Goal: Complete application form: Complete application form

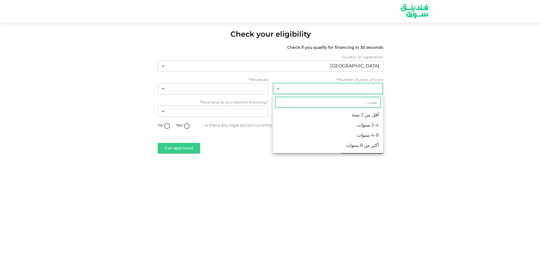
click at [319, 90] on body "Check your eligibility Check if you qualify for financing in 30 seconds Country…" at bounding box center [270, 129] width 541 height 259
click at [319, 90] on div at bounding box center [270, 129] width 541 height 259
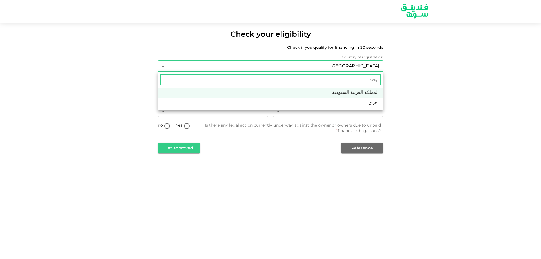
click at [269, 70] on body "Check your eligibility Check if you qualify for financing in 30 seconds Country…" at bounding box center [270, 129] width 541 height 259
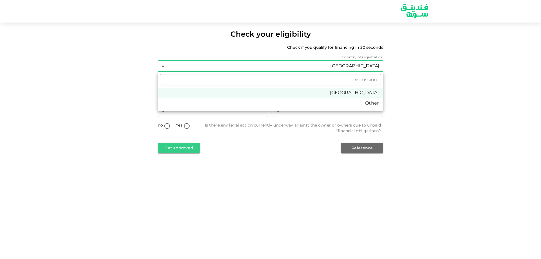
click at [269, 70] on div at bounding box center [270, 129] width 541 height 259
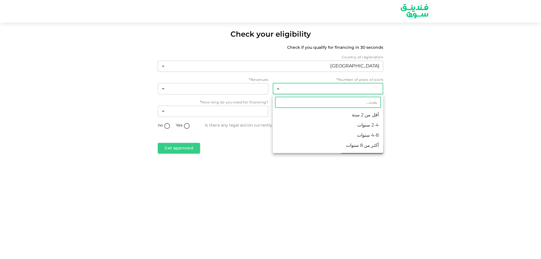
click at [338, 87] on body "Check your eligibility Check if you qualify for financing in 30 seconds Country…" at bounding box center [270, 129] width 541 height 259
drag, startPoint x: 350, startPoint y: 148, endPoint x: 277, endPoint y: 101, distance: 86.4
click at [350, 148] on font "More than 8 years" at bounding box center [358, 147] width 41 height 4
type input "4"
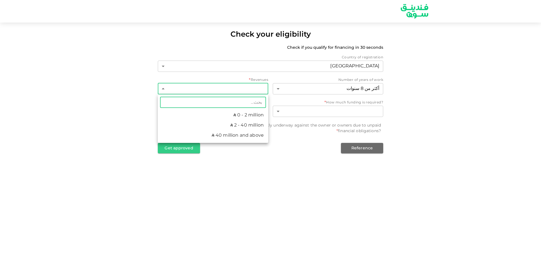
click at [230, 84] on body "Check your eligibility Check if you qualify for financing in 30 seconds Country…" at bounding box center [270, 129] width 541 height 259
click at [231, 126] on li "ʢ 2 - 40 million" at bounding box center [213, 125] width 110 height 10
type input "2"
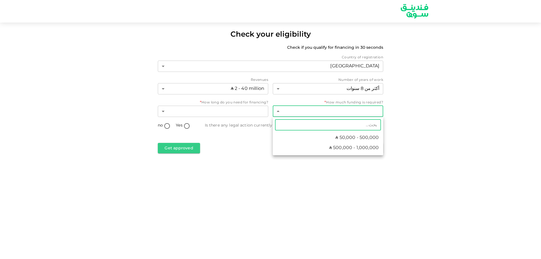
click at [324, 113] on body "Check your eligibility Check if you qualify for financing in 30 seconds Country…" at bounding box center [270, 129] width 541 height 259
drag, startPoint x: 334, startPoint y: 147, endPoint x: 226, endPoint y: 120, distance: 111.6
click at [334, 147] on font "ʢ 500,000 - 1,000,000" at bounding box center [354, 148] width 50 height 4
type input "2"
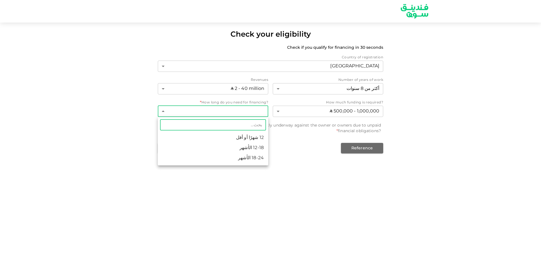
click at [209, 111] on body "Check your eligibility Check if you qualify for financing in 30 seconds Country…" at bounding box center [270, 129] width 541 height 259
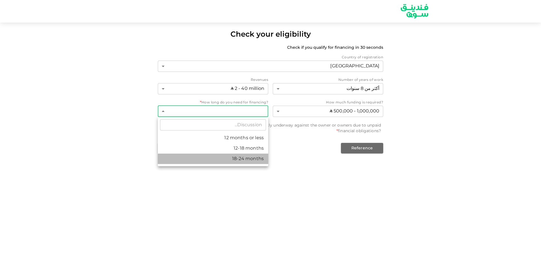
click at [241, 162] on font "18-24 months" at bounding box center [248, 158] width 32 height 7
type input "3"
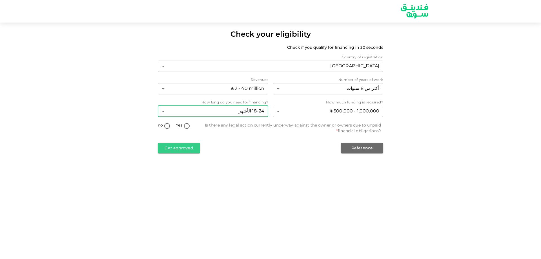
click at [168, 125] on input "no" at bounding box center [167, 127] width 8 height 8
radio input "true"
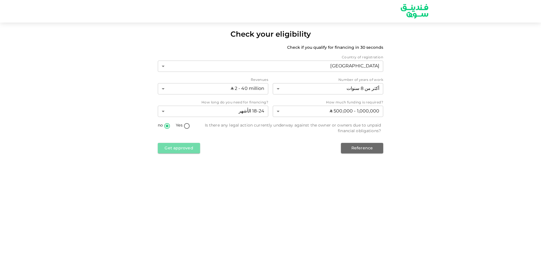
click at [176, 147] on font "Get approved" at bounding box center [179, 148] width 28 height 7
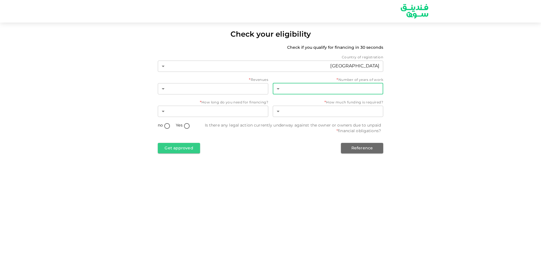
click at [306, 85] on body "Check your eligibility Check if you qualify for financing in 30 seconds Country…" at bounding box center [270, 129] width 541 height 259
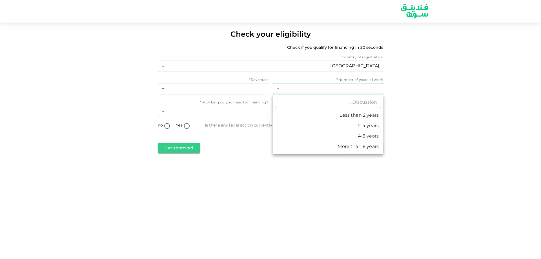
click at [347, 150] on font "More than 8 years" at bounding box center [358, 146] width 41 height 7
type input "4"
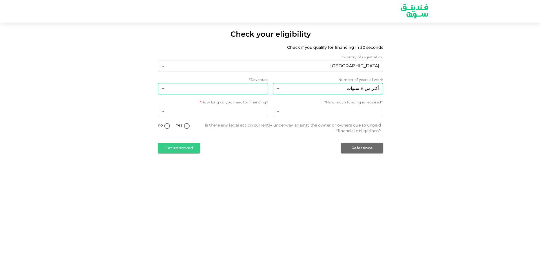
click at [221, 94] on body "Check your eligibility Check if you qualify for financing in 30 seconds Country…" at bounding box center [270, 129] width 541 height 259
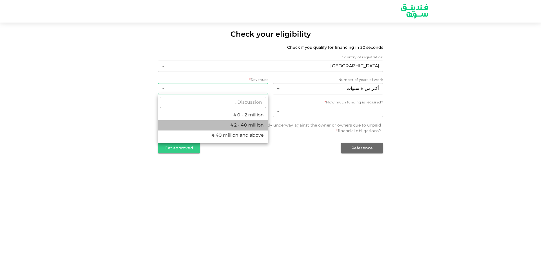
click at [233, 128] on li "ʢ 2 - 40 million" at bounding box center [213, 125] width 110 height 10
type input "2"
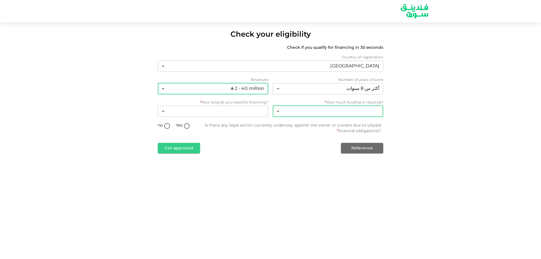
click at [340, 114] on body "Check your eligibility Check if you qualify for financing in 30 seconds Country…" at bounding box center [270, 129] width 541 height 259
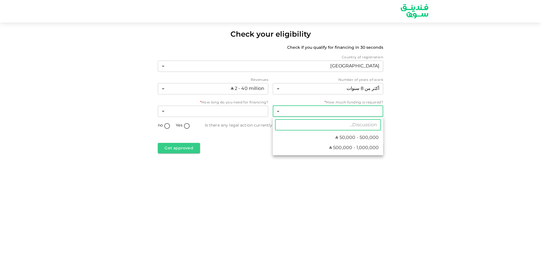
click at [350, 151] on span "ʢ 500,000 - 1,000,000" at bounding box center [354, 148] width 50 height 7
type input "2"
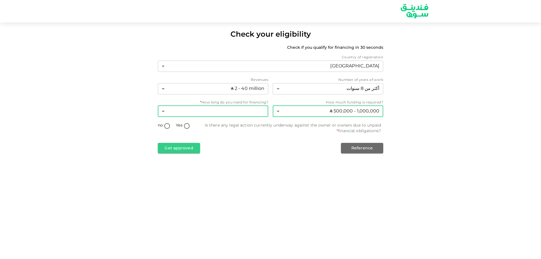
click at [212, 112] on body "Check your eligibility Check if you qualify for financing in 30 seconds Country…" at bounding box center [270, 129] width 541 height 259
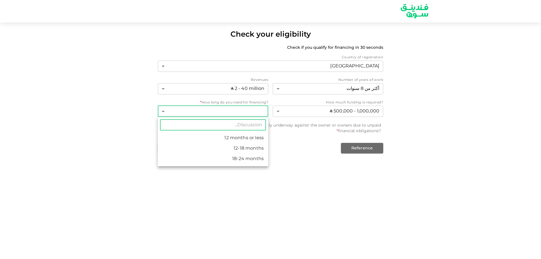
click at [240, 160] on font "18-24 months" at bounding box center [248, 159] width 32 height 4
type input "3"
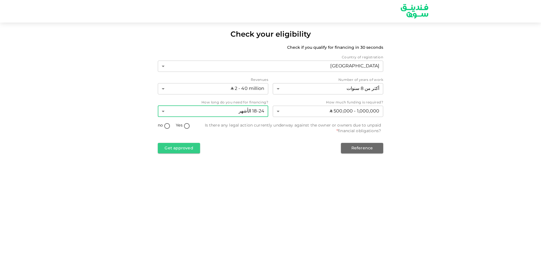
click at [168, 125] on input "no" at bounding box center [167, 127] width 8 height 8
radio input "true"
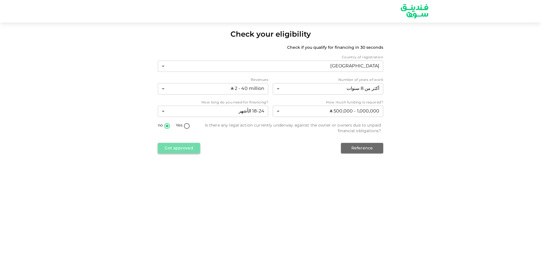
click at [175, 152] on font "Get approved" at bounding box center [179, 148] width 28 height 7
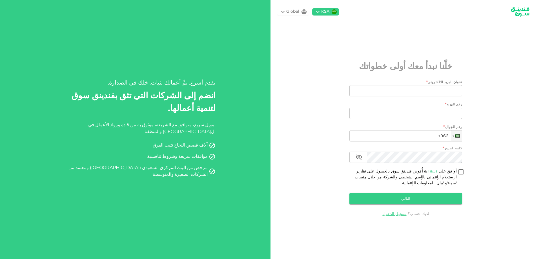
click at [319, 11] on icon at bounding box center [317, 12] width 3 height 2
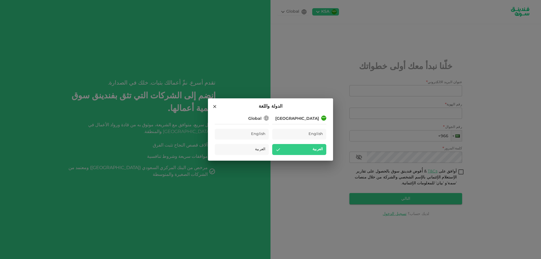
drag, startPoint x: 315, startPoint y: 59, endPoint x: 315, endPoint y: 55, distance: 3.7
click at [315, 59] on div "الدولة واللغة Saudi Arabia English العربية Global English العربية" at bounding box center [270, 129] width 541 height 259
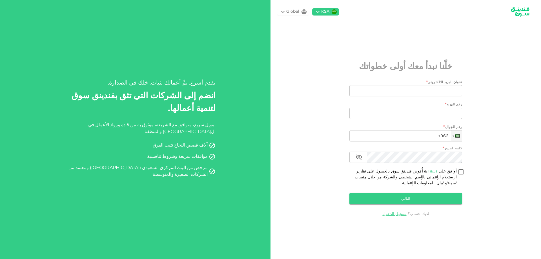
click at [291, 11] on div "Global" at bounding box center [292, 12] width 13 height 6
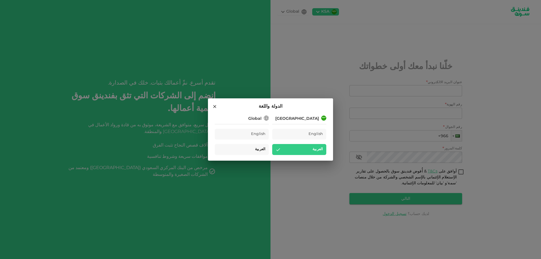
click at [262, 151] on span "العربية" at bounding box center [260, 149] width 10 height 6
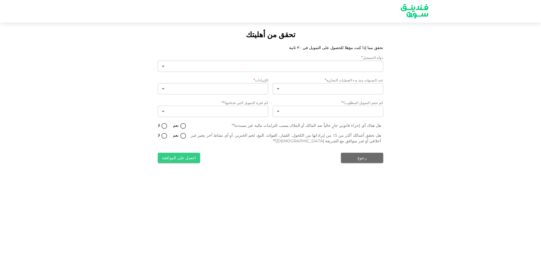
type input "1"
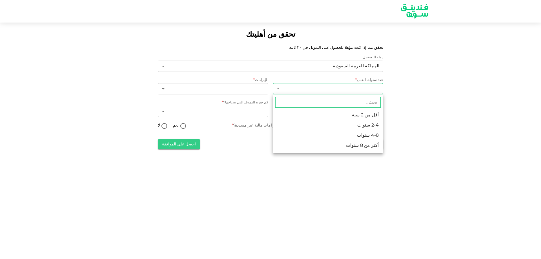
drag, startPoint x: 344, startPoint y: 145, endPoint x: 329, endPoint y: 137, distance: 16.5
click at [344, 145] on li "أكثر من 8 سنوات" at bounding box center [328, 146] width 110 height 10
type input "4"
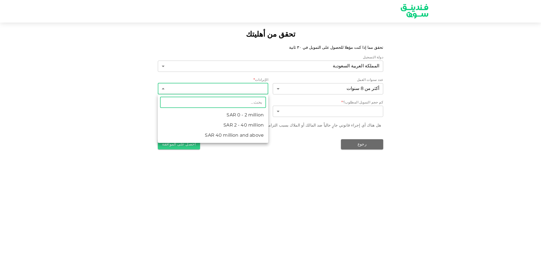
click at [216, 91] on body "تحقق من أهليتك تحقق مما إذا كنت مؤهلا للحصول على التمويل في ٣٠ ثانية دولة التسج…" at bounding box center [270, 129] width 541 height 259
click at [237, 127] on li "ʢ 2 - 40 million" at bounding box center [213, 125] width 110 height 10
type input "2"
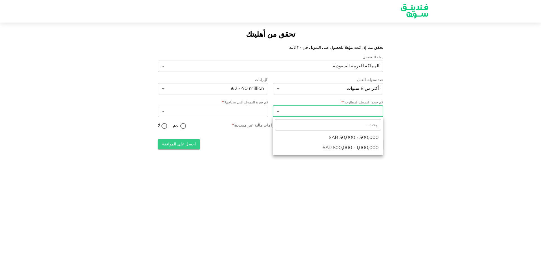
click at [305, 113] on body "تحقق من أهليتك تحقق مما إذا كنت مؤهلا للحصول على التمويل في ٣٠ ثانية دولة التسج…" at bounding box center [270, 129] width 541 height 259
drag, startPoint x: 332, startPoint y: 148, endPoint x: 325, endPoint y: 147, distance: 6.9
click at [331, 148] on span "ʢ 500,000 - 1,000,000" at bounding box center [354, 148] width 50 height 7
type input "2"
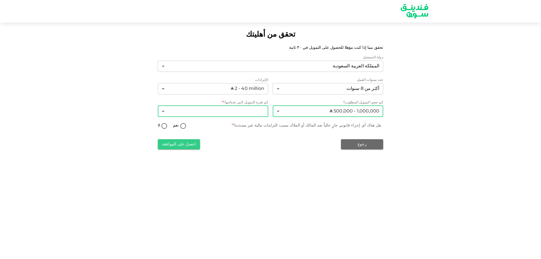
click at [194, 111] on body "تحقق من أهليتك تحقق مما إذا كنت مؤهلا للحصول على التمويل في ٣٠ ثانية دولة التسج…" at bounding box center [270, 129] width 541 height 259
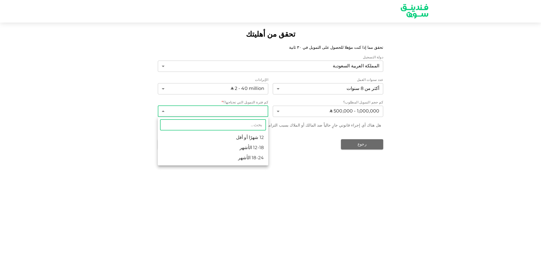
click at [217, 156] on li "18-24 الأشهر" at bounding box center [213, 158] width 110 height 10
type input "3"
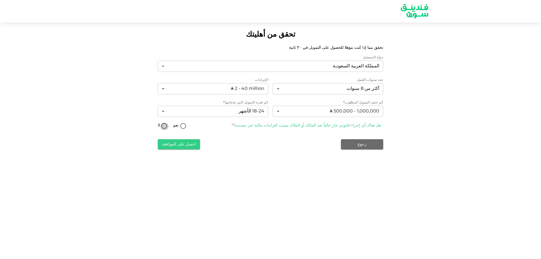
click at [162, 125] on input "لا" at bounding box center [164, 127] width 8 height 8
radio input "true"
drag, startPoint x: 180, startPoint y: 147, endPoint x: 185, endPoint y: 142, distance: 7.0
click at [180, 147] on button "احصل على الموافقة" at bounding box center [179, 144] width 42 height 10
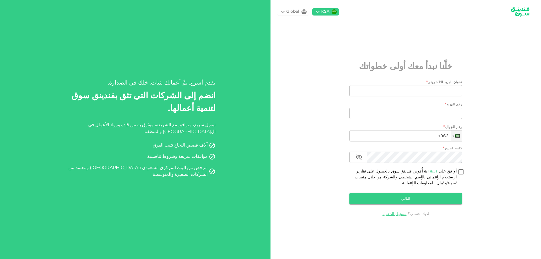
click at [322, 12] on div "KSA" at bounding box center [325, 12] width 8 height 6
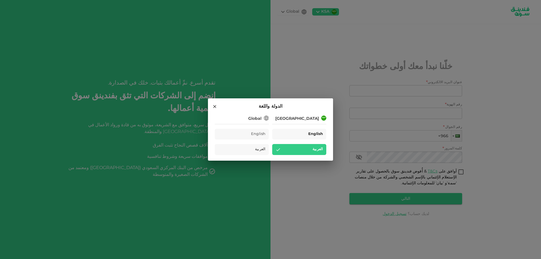
click at [314, 133] on span "English" at bounding box center [315, 134] width 15 height 6
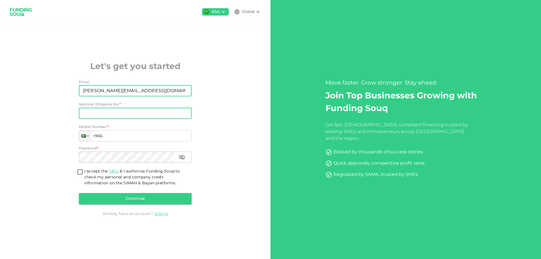
type input "[PERSON_NAME][EMAIL_ADDRESS][DOMAIN_NAME]"
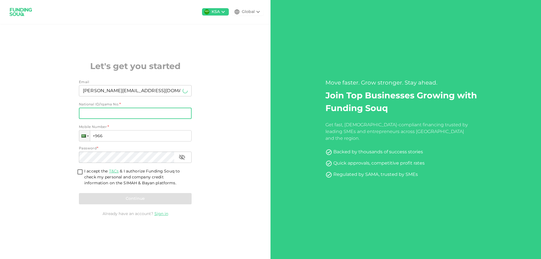
click at [106, 116] on input "National ID/Iqama No." at bounding box center [135, 113] width 113 height 11
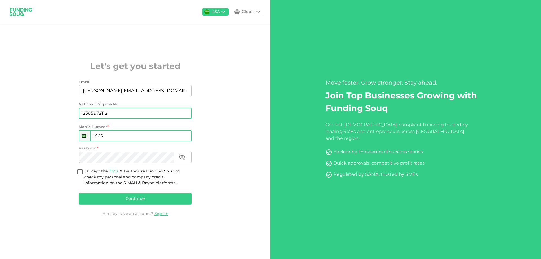
type input "2365972112"
click at [111, 133] on input "+966" at bounding box center [135, 135] width 113 height 11
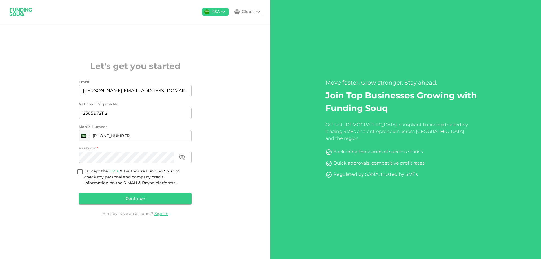
type input "[PHONE_NUMBER]"
drag, startPoint x: 81, startPoint y: 173, endPoint x: 172, endPoint y: 221, distance: 102.6
click at [82, 173] on input "I accept the T&Cs & I authorize Funding Souq to check my personal and company c…" at bounding box center [80, 173] width 8 height 8
checkbox input "true"
click at [133, 198] on button "Continue" at bounding box center [135, 198] width 113 height 11
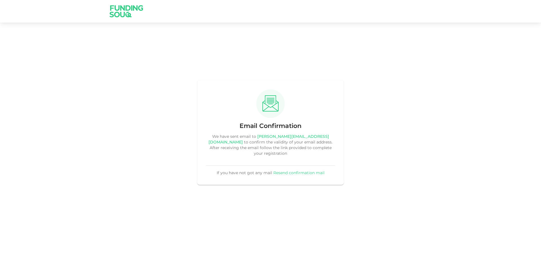
click at [305, 171] on link "Resend confirmation mail" at bounding box center [298, 173] width 51 height 4
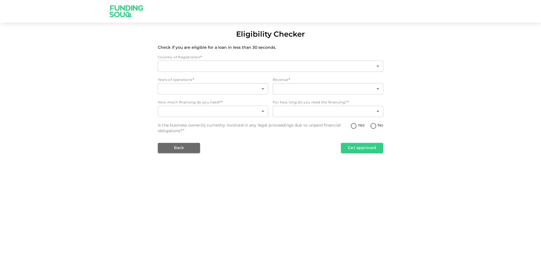
type input "2"
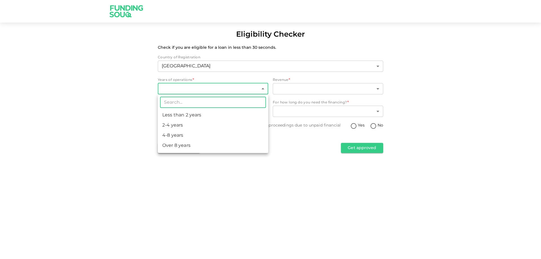
click at [218, 89] on body "Eligibility Checker Check if you are eligible for a loan in less than 30 second…" at bounding box center [270, 129] width 541 height 259
click at [197, 143] on li "Over 8 years" at bounding box center [213, 146] width 110 height 10
type input "4"
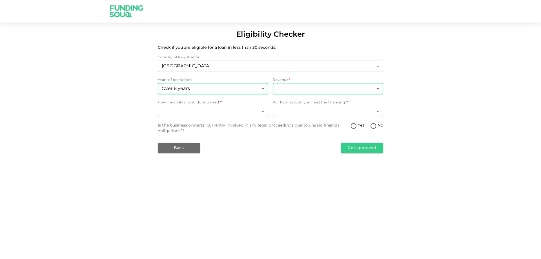
click at [282, 88] on body "Eligibility Checker Check if you are eligible for a loan in less than 30 second…" at bounding box center [270, 129] width 541 height 259
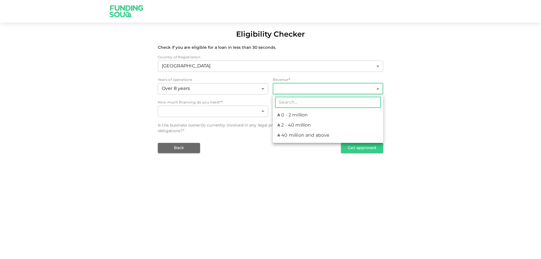
click at [294, 123] on li "ʢ 2 - 40 million" at bounding box center [328, 125] width 110 height 10
type input "2"
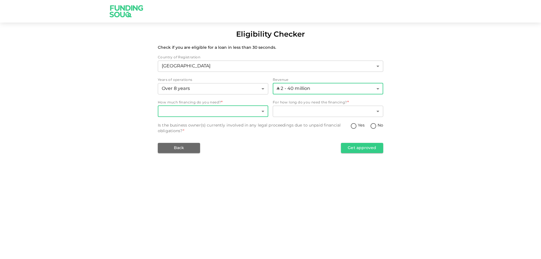
click at [230, 110] on body "Eligibility Checker Check if you are eligible for a loan in less than 30 second…" at bounding box center [270, 129] width 541 height 259
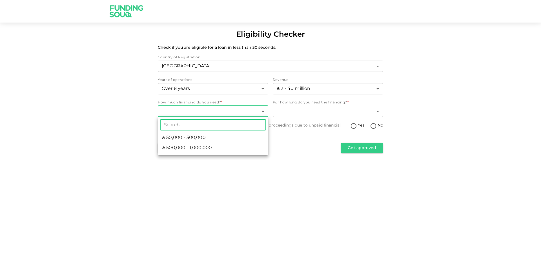
click at [191, 149] on span "ʢ 500,000 - 1,000,000" at bounding box center [187, 148] width 50 height 7
type input "2"
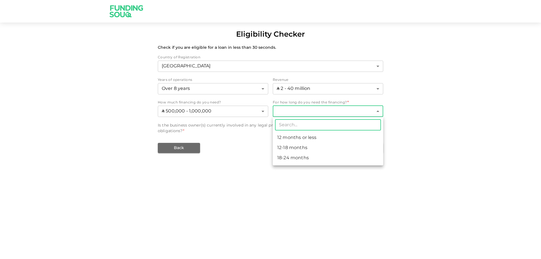
click at [293, 112] on body "Eligibility Checker Check if you are eligible for a loan in less than 30 second…" at bounding box center [270, 129] width 541 height 259
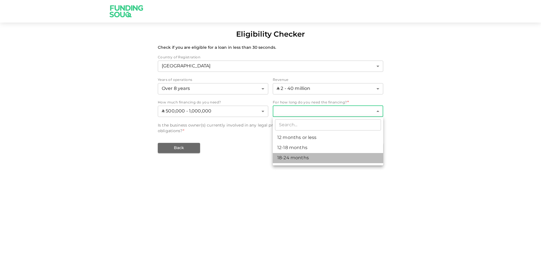
click at [291, 156] on li "18-24 months" at bounding box center [328, 158] width 110 height 10
type input "3"
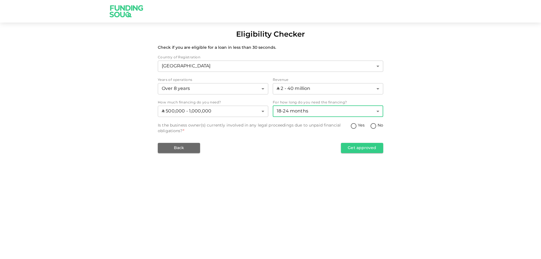
click at [373, 125] on input "No" at bounding box center [373, 127] width 8 height 8
radio input "true"
click at [363, 147] on button "Get approved" at bounding box center [362, 148] width 42 height 10
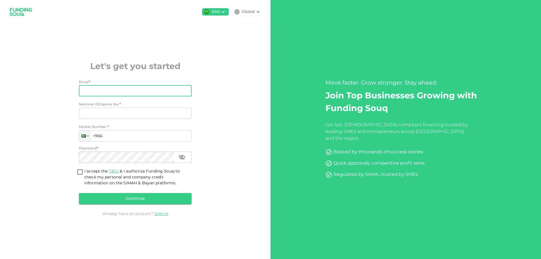
click at [113, 91] on input "Email" at bounding box center [132, 90] width 107 height 11
type input "[PERSON_NAME][EMAIL_ADDRESS][DOMAIN_NAME]"
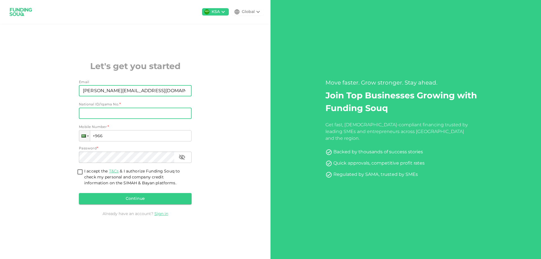
click at [113, 112] on input "National ID/Iqama No." at bounding box center [135, 113] width 113 height 11
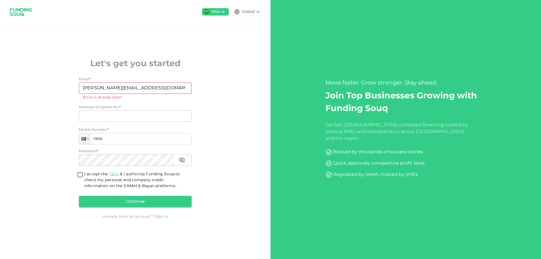
click at [159, 217] on link "Sign in" at bounding box center [161, 217] width 14 height 4
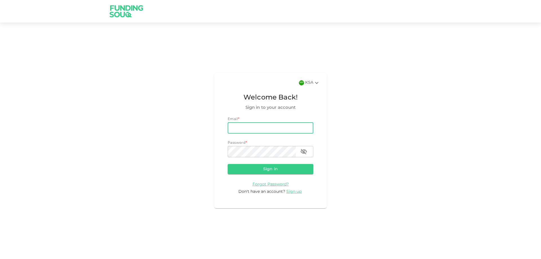
click at [240, 133] on input "email" at bounding box center [271, 127] width 86 height 11
type input "[PERSON_NAME][EMAIL_ADDRESS][DOMAIN_NAME]"
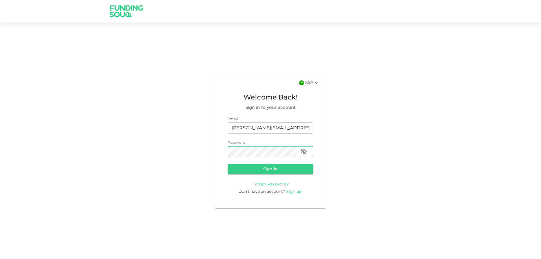
click at [228, 164] on button "Sign in" at bounding box center [271, 169] width 86 height 10
